Goal: Task Accomplishment & Management: Use online tool/utility

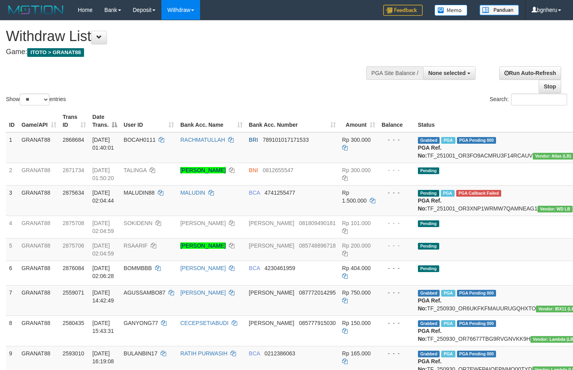
select select
select select "**"
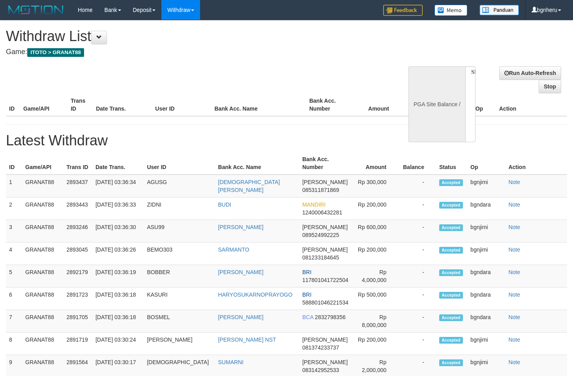
select select
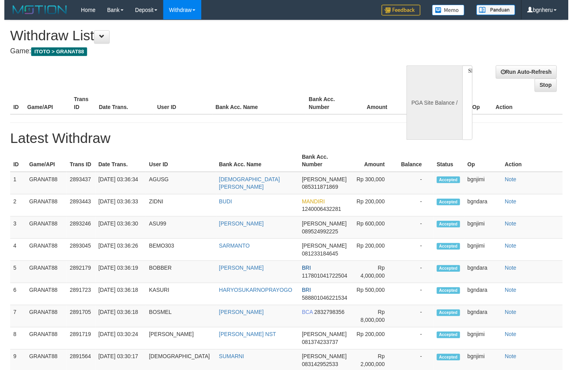
scroll to position [51, 0]
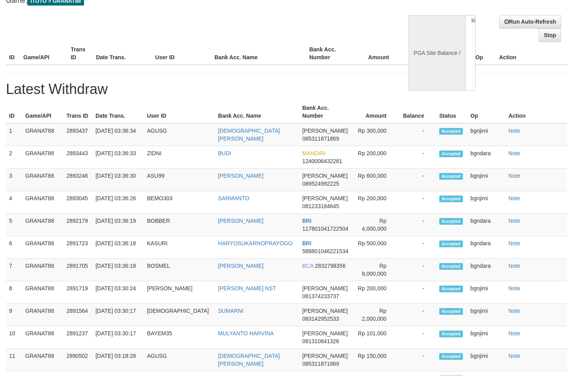
select select "**"
select select
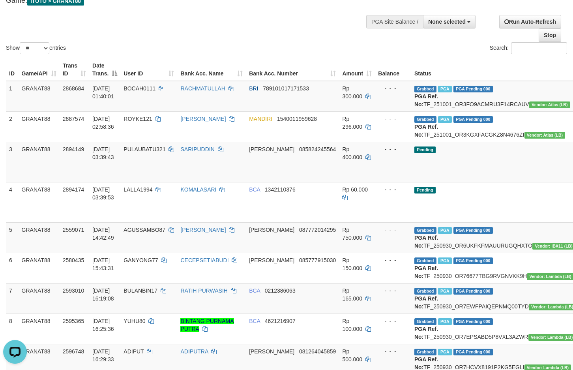
scroll to position [91, 0]
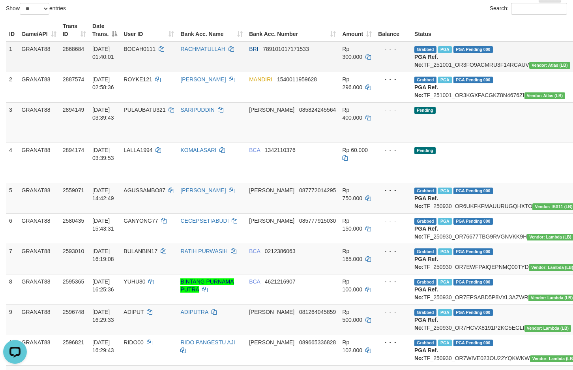
click at [214, 71] on td "RACHMATULLAH" at bounding box center [211, 56] width 69 height 31
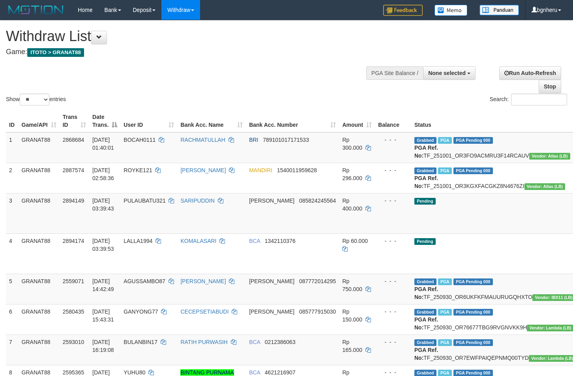
select select
select select "**"
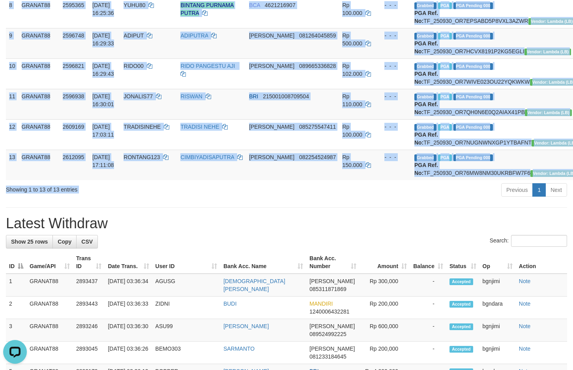
click at [340, 199] on div "Previous 1 Next" at bounding box center [406, 190] width 323 height 17
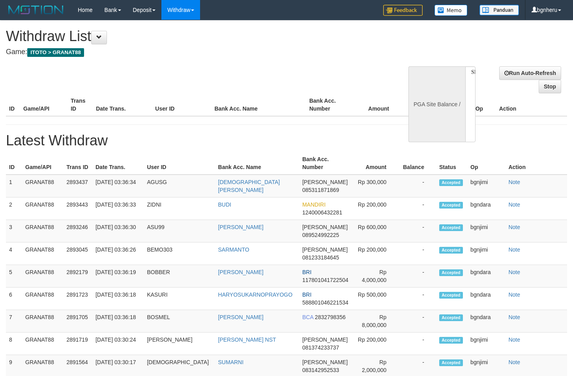
select select
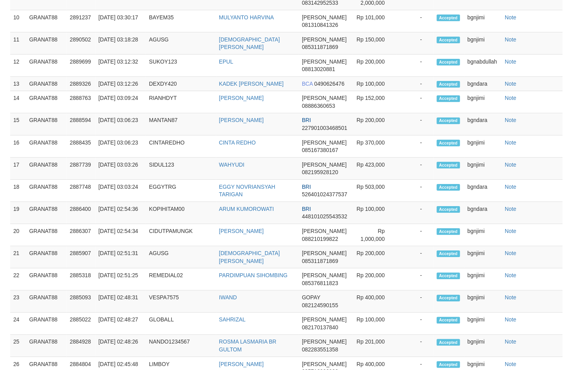
scroll to position [389, 0]
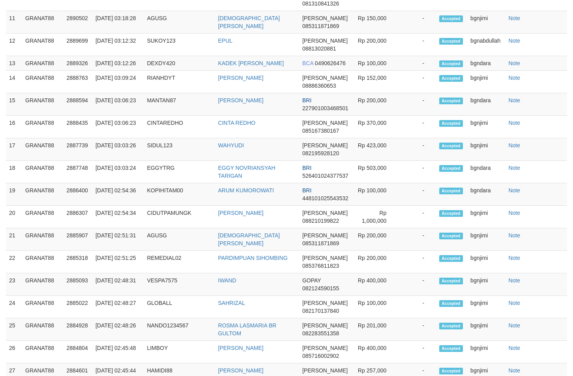
select select "**"
select select
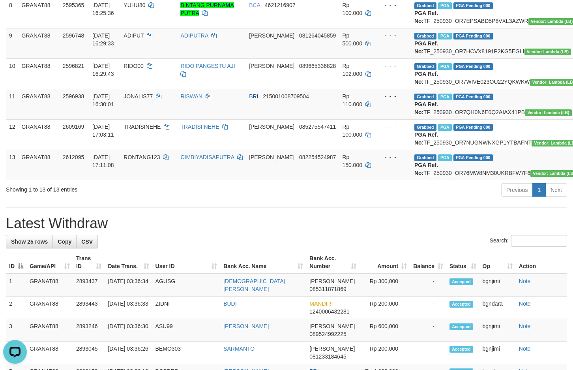
scroll to position [0, 0]
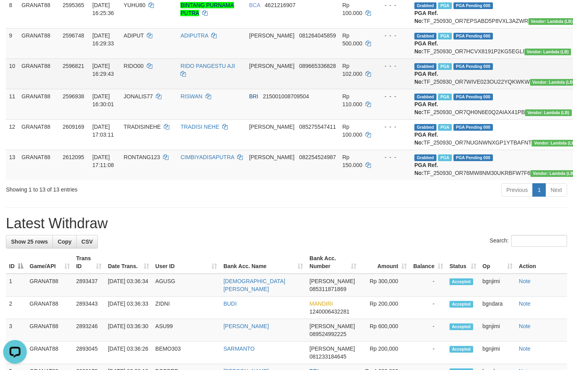
click at [339, 89] on td "Rp 102.000" at bounding box center [357, 73] width 36 height 30
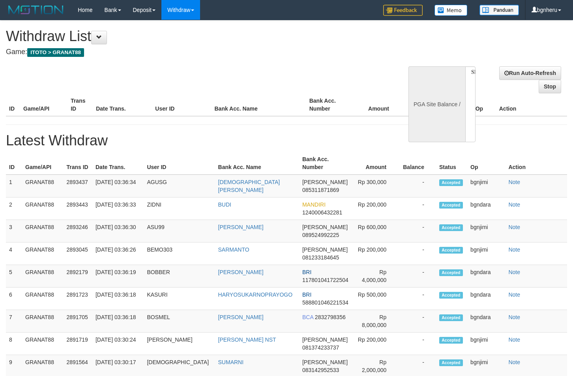
select select
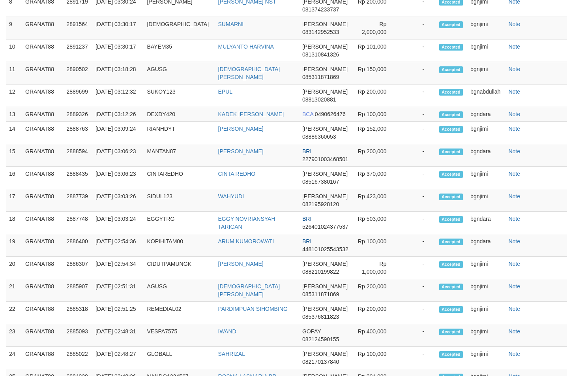
select select "**"
select select
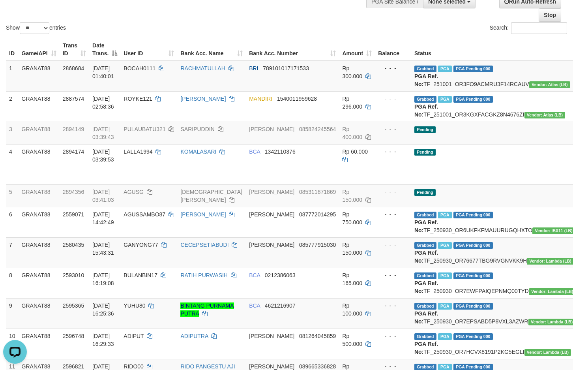
scroll to position [54, 0]
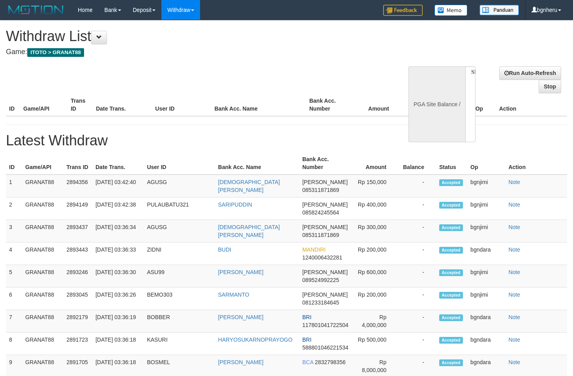
select select
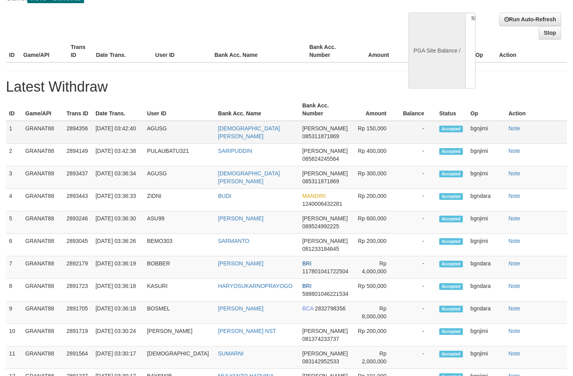
select select "**"
select select
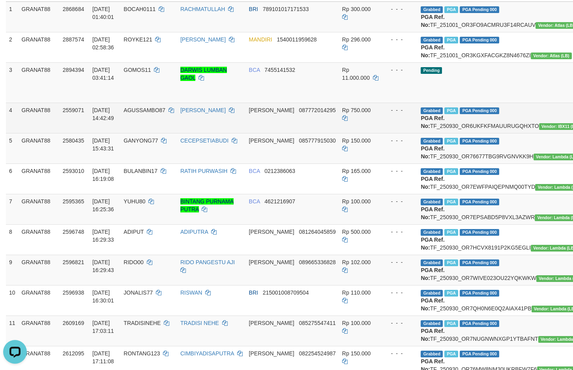
scroll to position [93, 0]
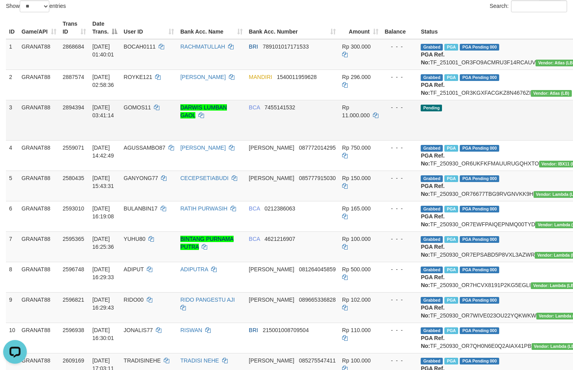
click at [135, 111] on span "GOMOS11" at bounding box center [137, 107] width 27 height 6
copy span "GOMOS11"
drag, startPoint x: 135, startPoint y: 122, endPoint x: 128, endPoint y: 123, distance: 6.8
click at [128, 111] on span "GOMOS11" at bounding box center [137, 107] width 27 height 6
click at [243, 135] on td "DARWIS LUMBAN GAOL" at bounding box center [211, 120] width 69 height 40
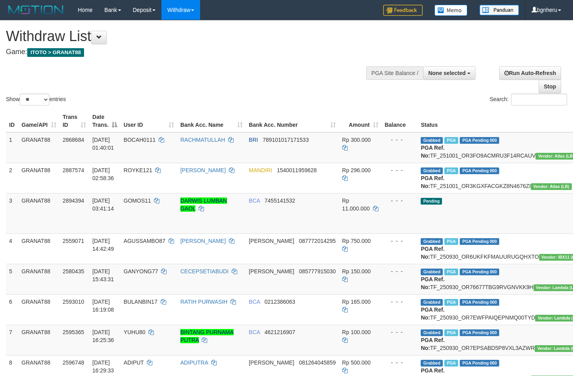
select select
select select "**"
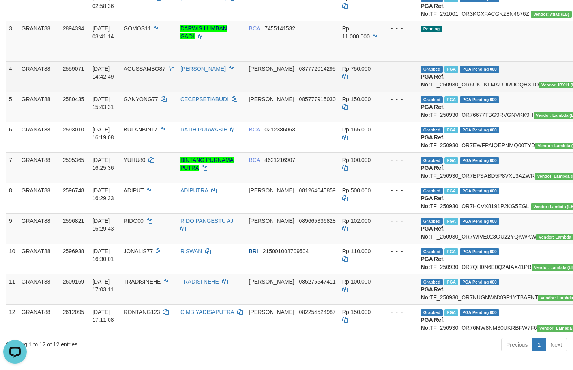
click at [140, 92] on td "AGUSSAMBO87" at bounding box center [148, 76] width 57 height 30
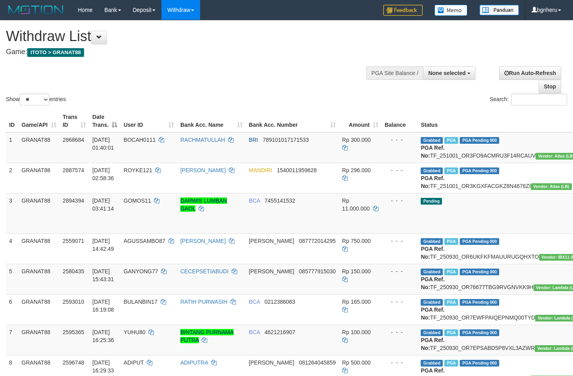
select select
select select "**"
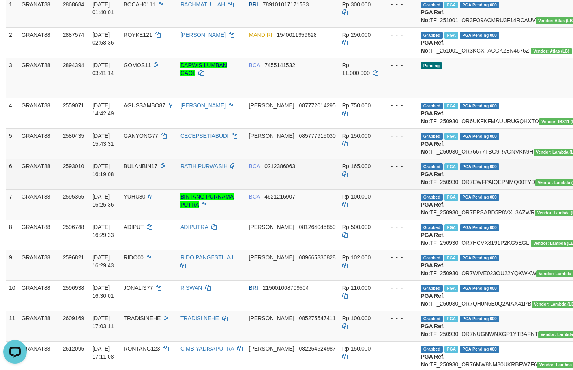
scroll to position [154, 0]
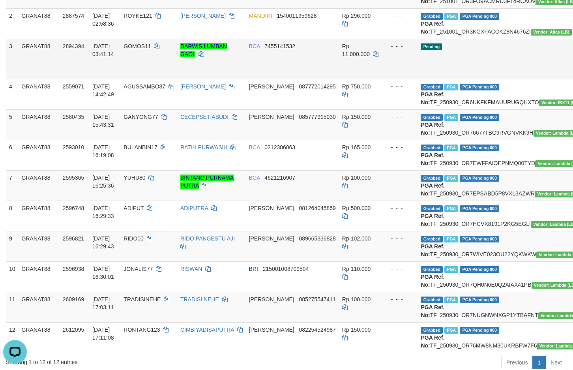
click at [147, 58] on td "GOMOS11" at bounding box center [148, 59] width 57 height 40
copy span "GOMOS11"
drag, startPoint x: 147, startPoint y: 58, endPoint x: 139, endPoint y: 60, distance: 7.5
click at [139, 60] on td "GOMOS11" at bounding box center [148, 59] width 57 height 40
click at [348, 57] on span "Rp 11.000.000" at bounding box center [356, 50] width 28 height 14
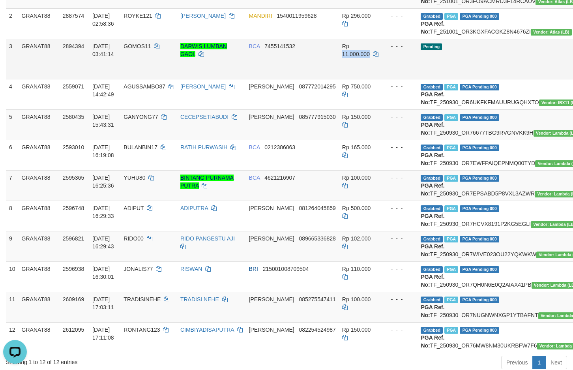
copy span "11.000.000"
drag, startPoint x: 348, startPoint y: 71, endPoint x: 339, endPoint y: 74, distance: 9.0
click at [339, 74] on td "Rp 11.000.000" at bounding box center [360, 59] width 43 height 40
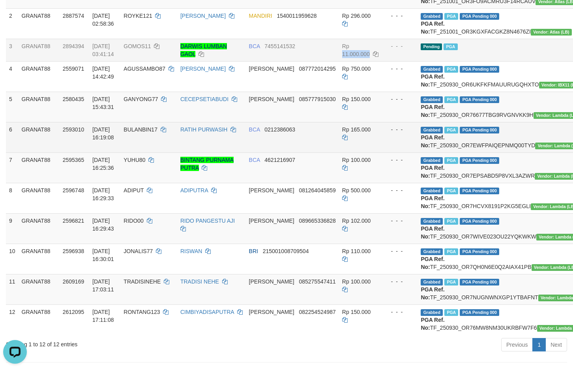
scroll to position [115, 0]
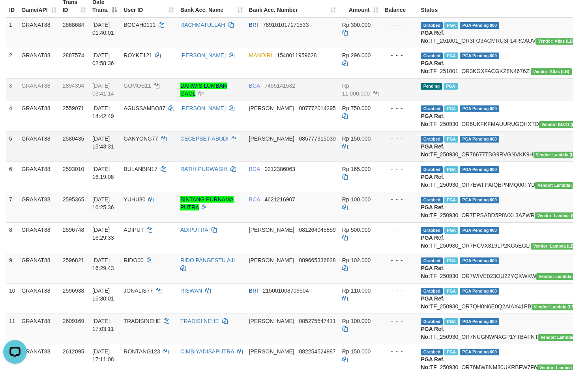
click at [339, 155] on td "Rp 150.000" at bounding box center [360, 146] width 43 height 30
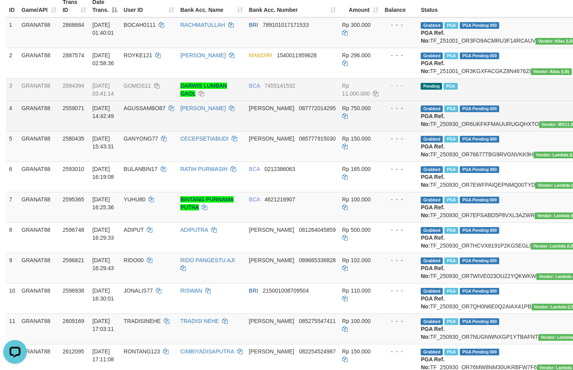
click at [310, 131] on td "DANA 087772014295" at bounding box center [292, 116] width 93 height 30
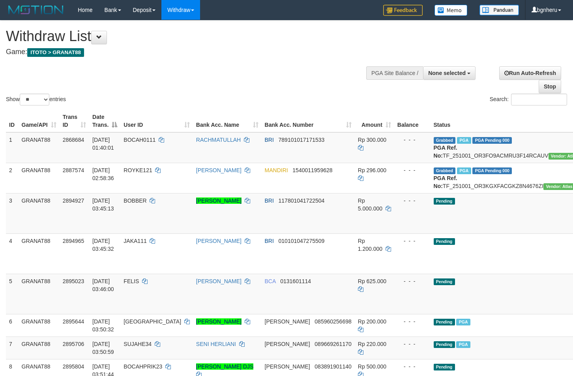
select select
select select "**"
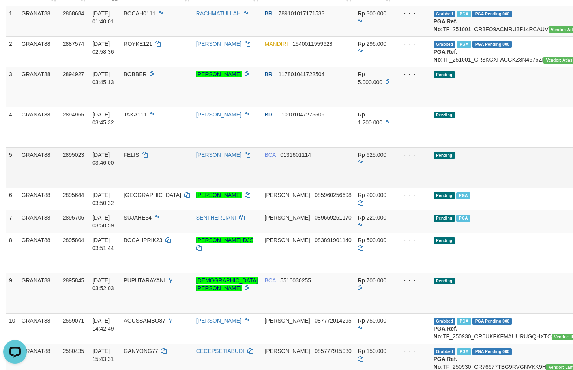
click at [133, 158] on span "FELIS" at bounding box center [131, 155] width 15 height 6
copy span "FELIS"
drag, startPoint x: 133, startPoint y: 169, endPoint x: 128, endPoint y: 171, distance: 5.9
click at [128, 158] on span "FELIS" at bounding box center [131, 155] width 15 height 6
click at [358, 158] on span "Rp 625.000" at bounding box center [372, 155] width 28 height 6
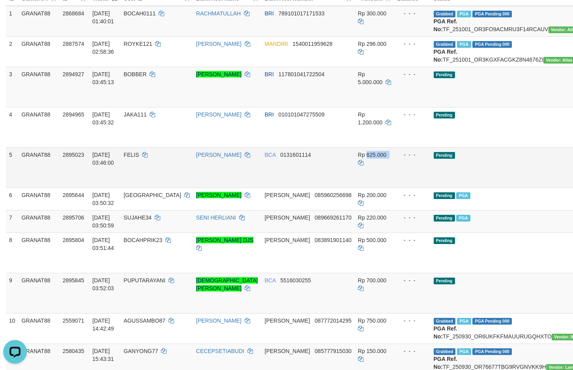
click at [358, 158] on span "Rp 625.000" at bounding box center [372, 155] width 28 height 6
copy td "625.000"
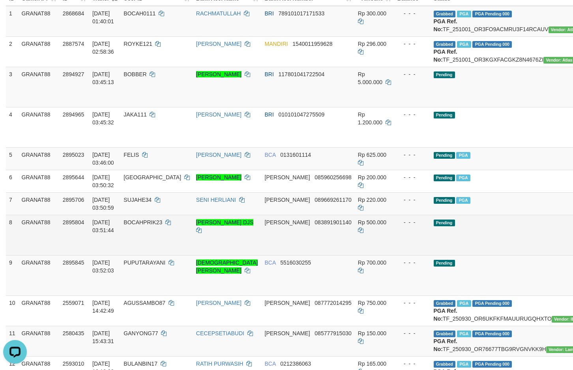
click at [157, 226] on span "BOCAHPRIK23" at bounding box center [143, 222] width 39 height 6
copy span "BOCAHPRIK23"
drag, startPoint x: 157, startPoint y: 239, endPoint x: 145, endPoint y: 239, distance: 11.5
click at [145, 226] on span "BOCAHPRIK23" at bounding box center [143, 222] width 39 height 6
click at [355, 241] on td "Rp 500.000" at bounding box center [374, 235] width 39 height 40
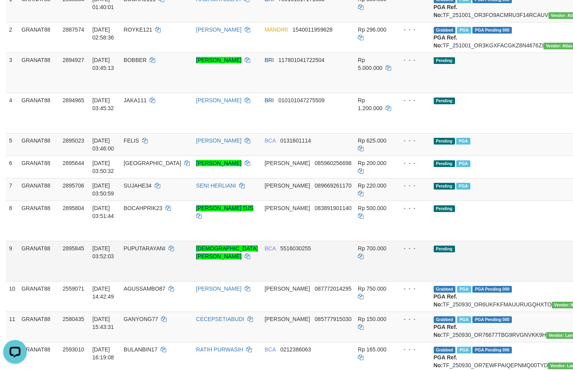
scroll to position [166, 0]
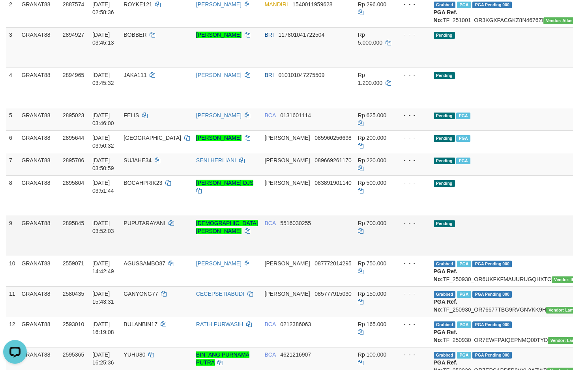
click at [150, 246] on td "PUPUTARAYANI" at bounding box center [156, 236] width 73 height 40
copy span "PUPUTARAYANI"
drag, startPoint x: 150, startPoint y: 246, endPoint x: 145, endPoint y: 246, distance: 5.1
click at [145, 246] on td "PUPUTARAYANI" at bounding box center [156, 236] width 73 height 40
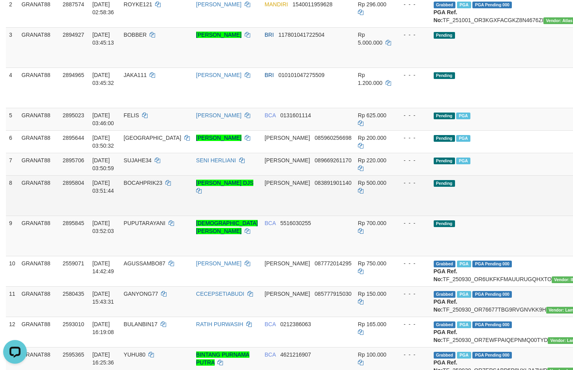
click at [355, 216] on td "Rp 500.000" at bounding box center [374, 195] width 39 height 40
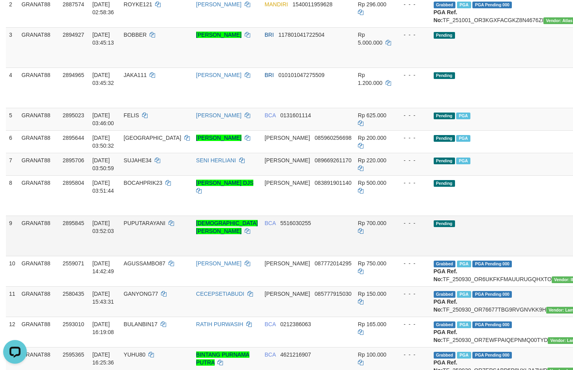
click at [358, 226] on span "Rp 700.000" at bounding box center [372, 223] width 28 height 6
copy td "700.000"
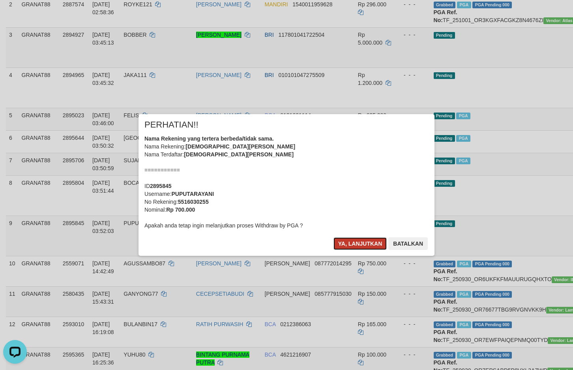
click at [350, 239] on button "Ya, lanjutkan" at bounding box center [361, 243] width 54 height 13
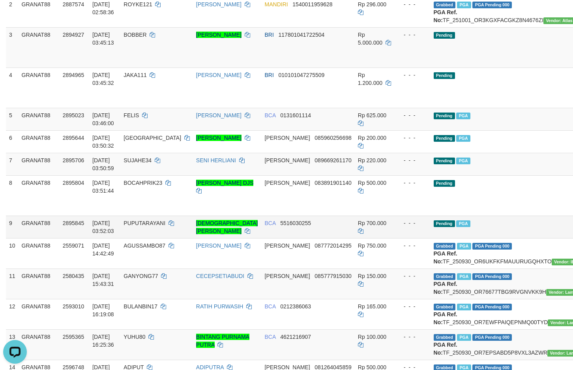
click at [314, 237] on td "BCA 5516030255" at bounding box center [308, 227] width 93 height 23
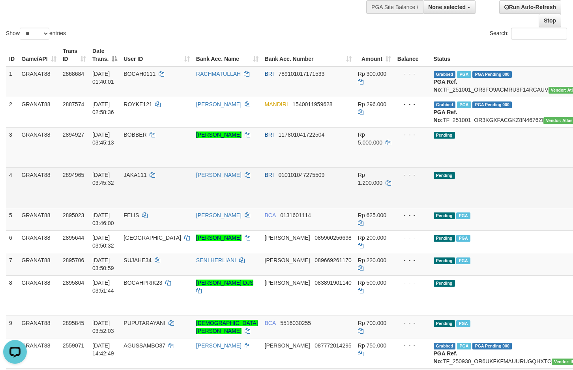
scroll to position [47, 0]
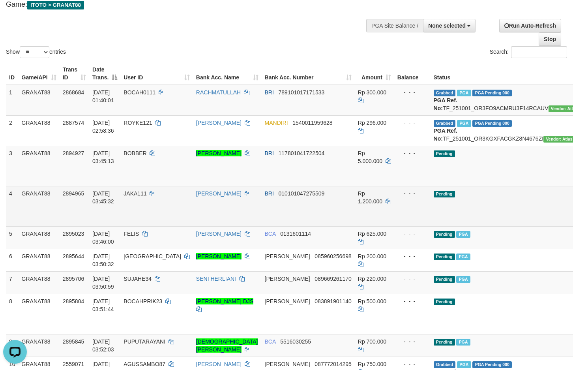
click at [141, 197] on span "JAKA111" at bounding box center [135, 193] width 23 height 6
copy span "JAKA111"
drag, startPoint x: 141, startPoint y: 211, endPoint x: 130, endPoint y: 209, distance: 11.2
click at [130, 197] on span "JAKA111" at bounding box center [135, 193] width 23 height 6
click at [355, 222] on td "Rp 1.200.000" at bounding box center [374, 206] width 39 height 40
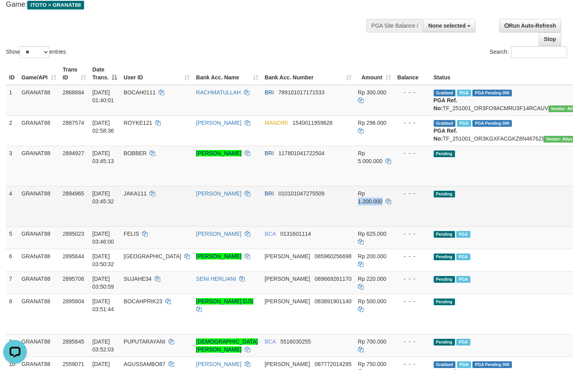
copy span "1.200.000"
click at [355, 221] on td "Rp 1.200.000" at bounding box center [374, 206] width 39 height 40
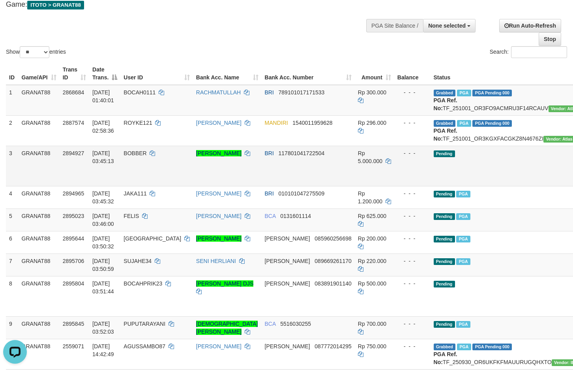
click at [266, 180] on td "BRI 117801041722504" at bounding box center [308, 166] width 93 height 40
click at [140, 164] on td "BOBBER" at bounding box center [156, 166] width 73 height 40
copy span "BOBBER"
drag, startPoint x: 140, startPoint y: 164, endPoint x: 131, endPoint y: 165, distance: 9.5
click at [131, 165] on td "BOBBER" at bounding box center [156, 166] width 73 height 40
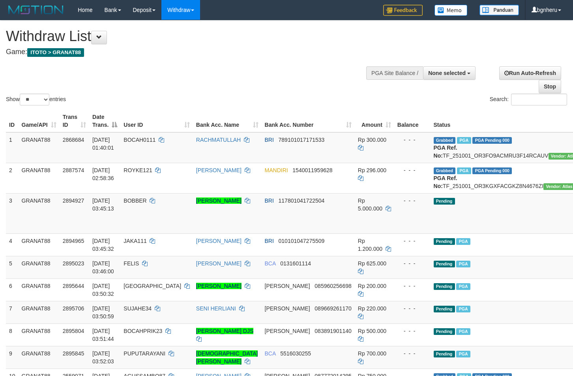
select select
select select "**"
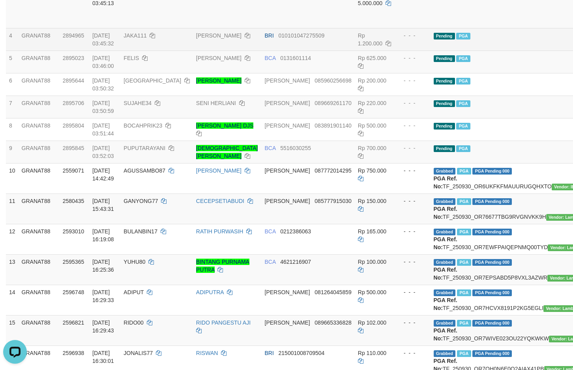
drag, startPoint x: 342, startPoint y: 51, endPoint x: 331, endPoint y: 54, distance: 11.3
click at [355, 51] on td "Rp 1.200.000" at bounding box center [374, 39] width 39 height 23
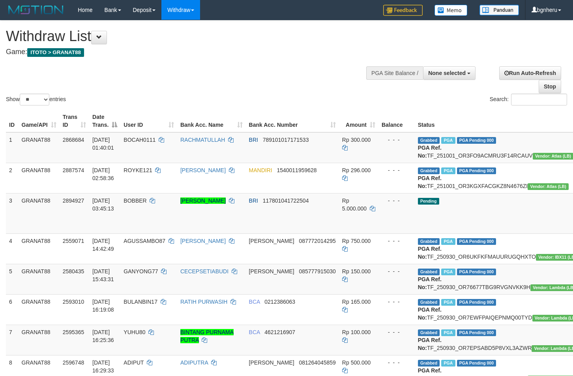
select select
select select "**"
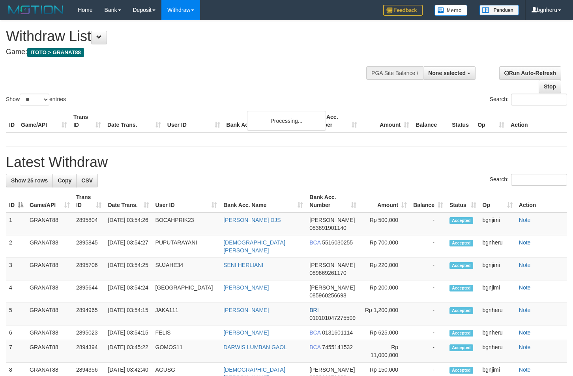
select select
select select "**"
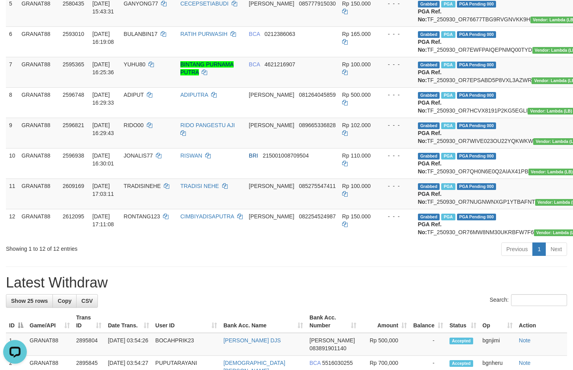
scroll to position [149, 0]
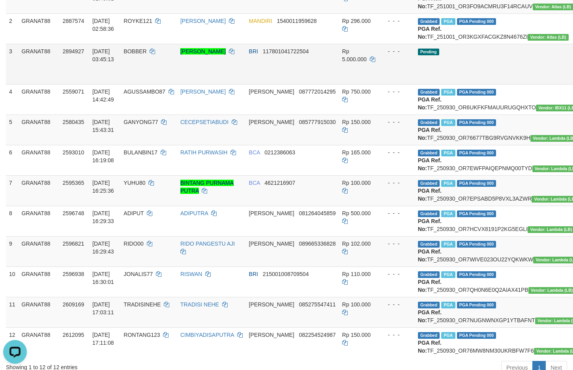
click at [141, 55] on span "BOBBER" at bounding box center [135, 51] width 23 height 6
copy span "BOBBER"
drag, startPoint x: 141, startPoint y: 64, endPoint x: 134, endPoint y: 66, distance: 6.9
click at [134, 55] on span "BOBBER" at bounding box center [135, 51] width 23 height 6
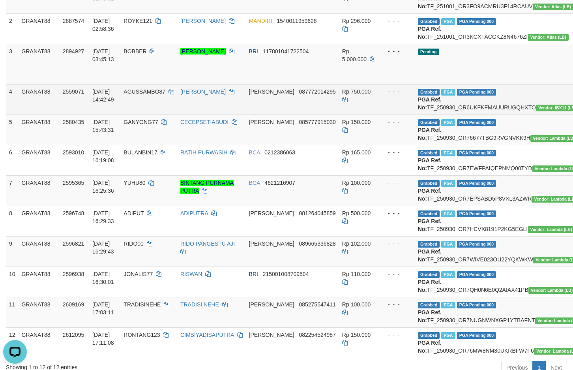
click at [212, 115] on td "[PERSON_NAME]" at bounding box center [211, 99] width 69 height 30
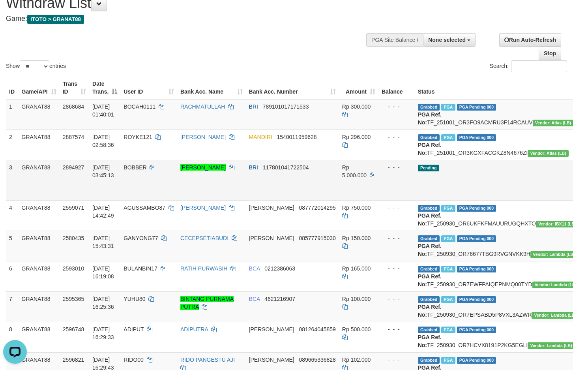
scroll to position [79, 0]
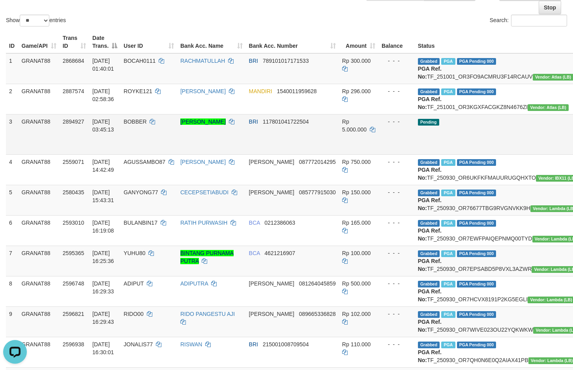
click at [346, 133] on span "Rp 5.000.000" at bounding box center [354, 125] width 24 height 14
copy td "5.000.000"
copy span "5.000.000"
drag, startPoint x: 346, startPoint y: 148, endPoint x: 340, endPoint y: 150, distance: 6.2
click at [340, 150] on td "Rp 5.000.000" at bounding box center [358, 134] width 39 height 40
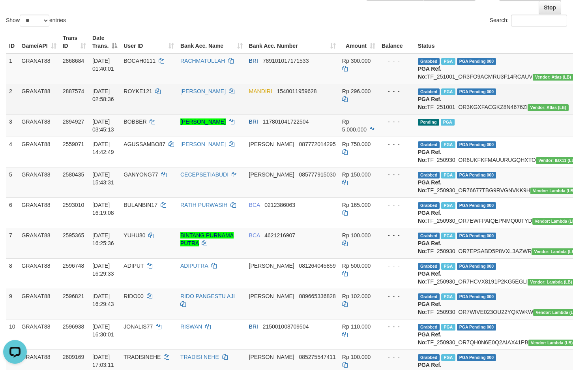
click at [233, 113] on td "[PERSON_NAME]" at bounding box center [211, 99] width 69 height 30
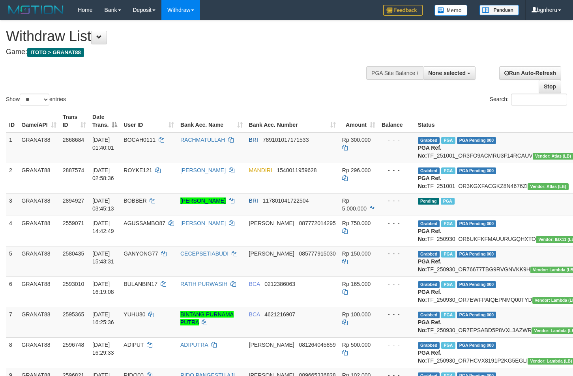
select select
select select "**"
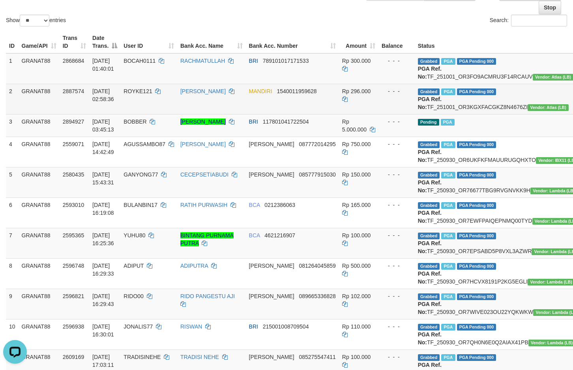
click at [113, 102] on span "[DATE] 02:58:36" at bounding box center [103, 95] width 22 height 14
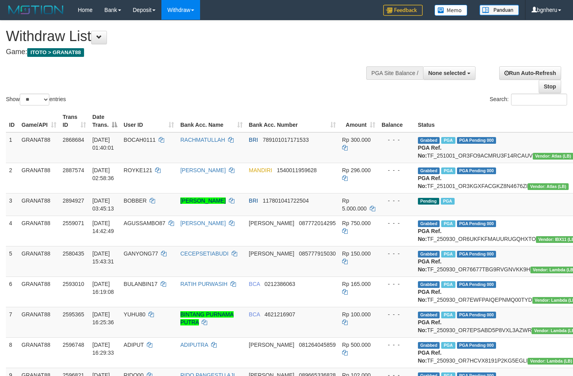
select select
select select "**"
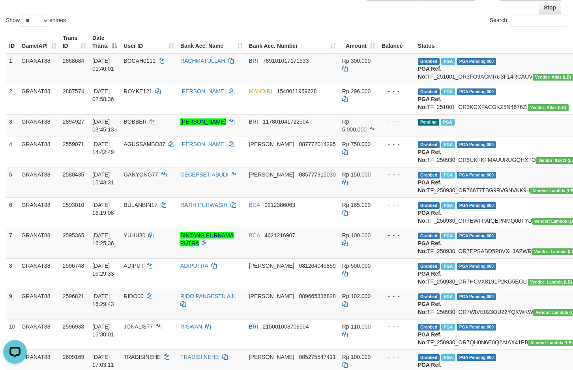
click at [246, 49] on th "Bank Acc. Name" at bounding box center [211, 42] width 69 height 23
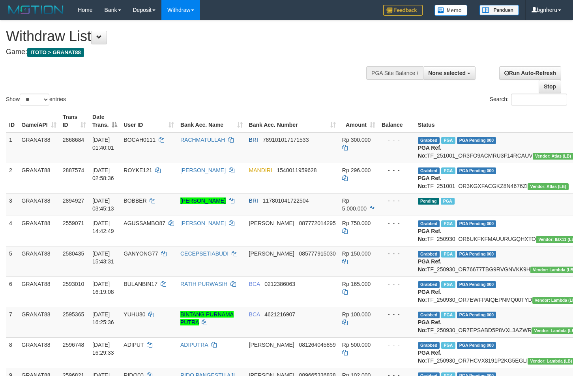
select select
select select "**"
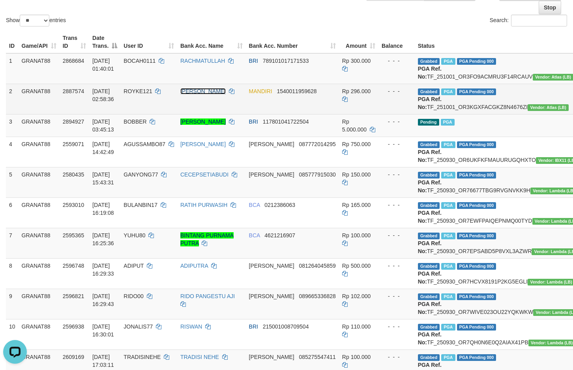
click at [193, 94] on link "[PERSON_NAME]" at bounding box center [202, 91] width 45 height 6
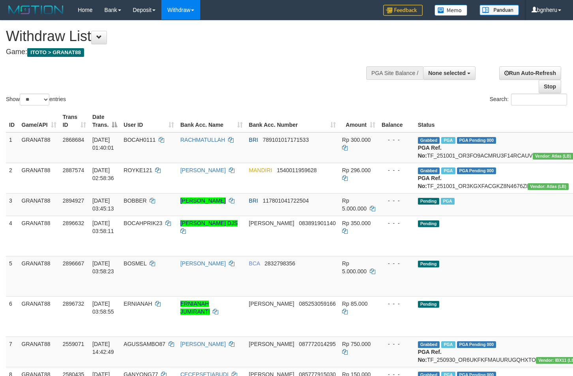
select select
select select "**"
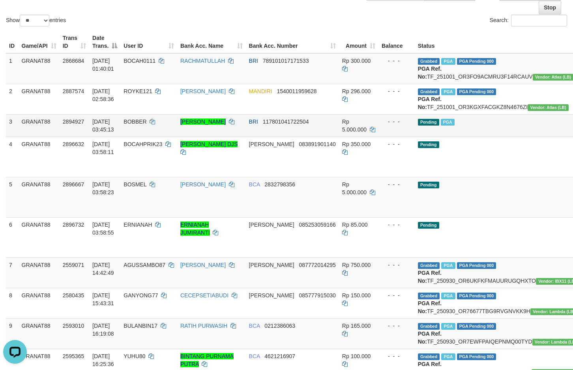
click at [357, 137] on td "Rp 5.000.000" at bounding box center [358, 125] width 39 height 23
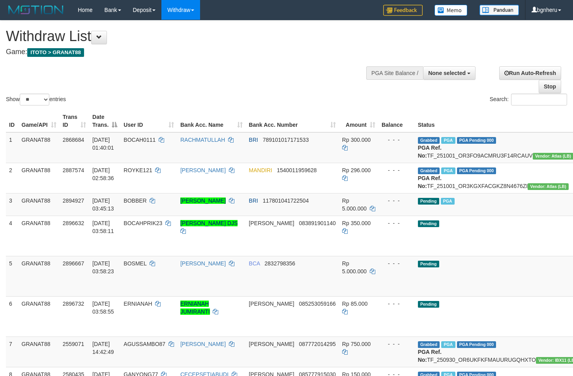
select select
select select "**"
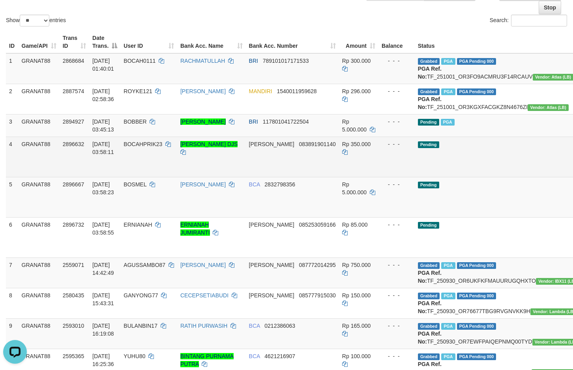
click at [108, 155] on span "[DATE] 03:58:11" at bounding box center [103, 148] width 22 height 14
click at [116, 155] on td "[DATE] 03:58:11" at bounding box center [104, 157] width 31 height 40
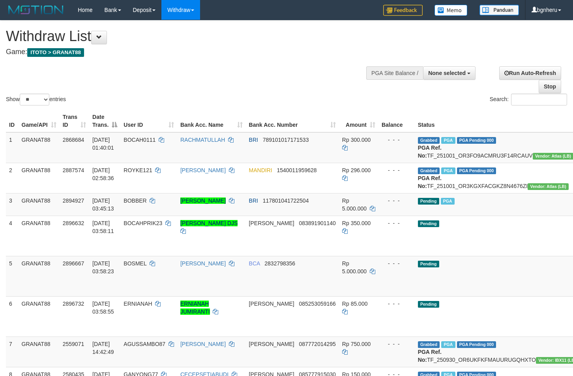
select select
select select "**"
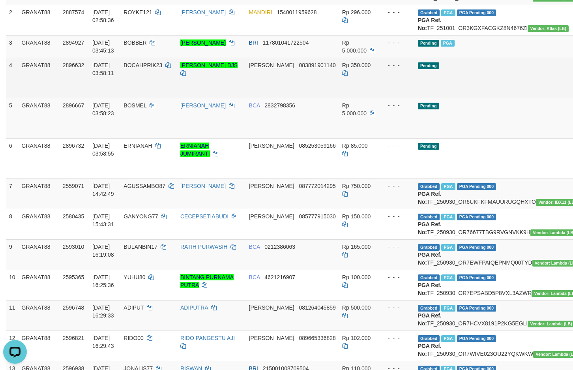
scroll to position [197, 0]
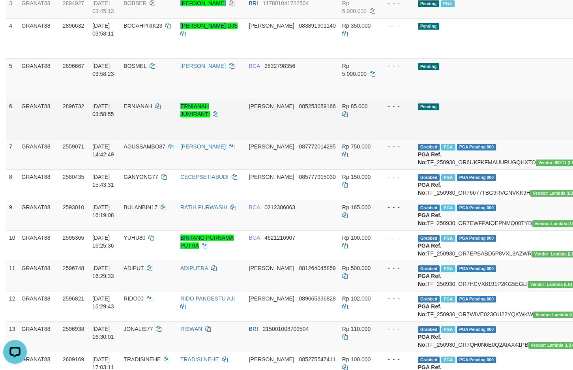
click at [209, 115] on td "ERNIANAH JUMIRANTI" at bounding box center [211, 119] width 69 height 40
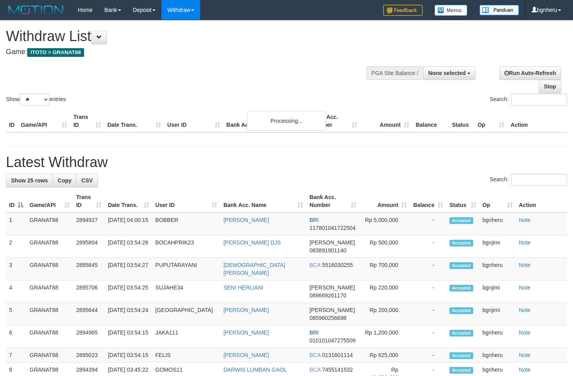
select select
select select "**"
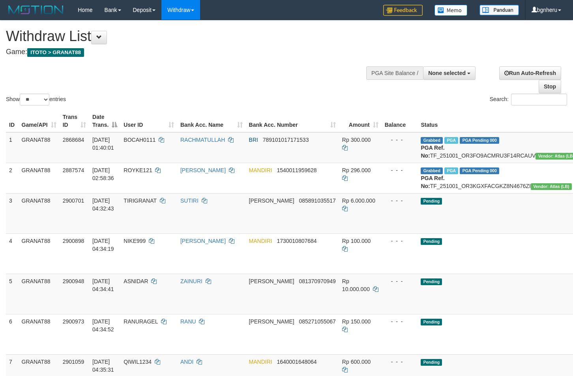
select select
select select "**"
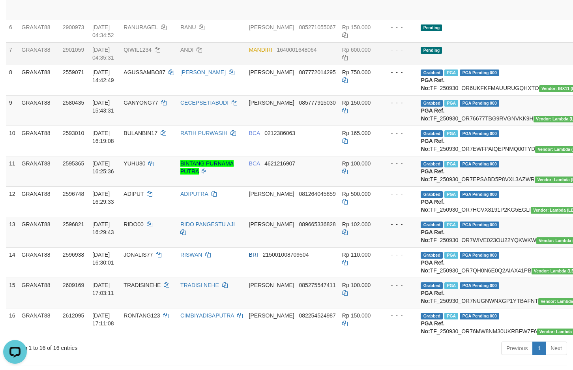
scroll to position [241, 0]
